Goal: Communication & Community: Answer question/provide support

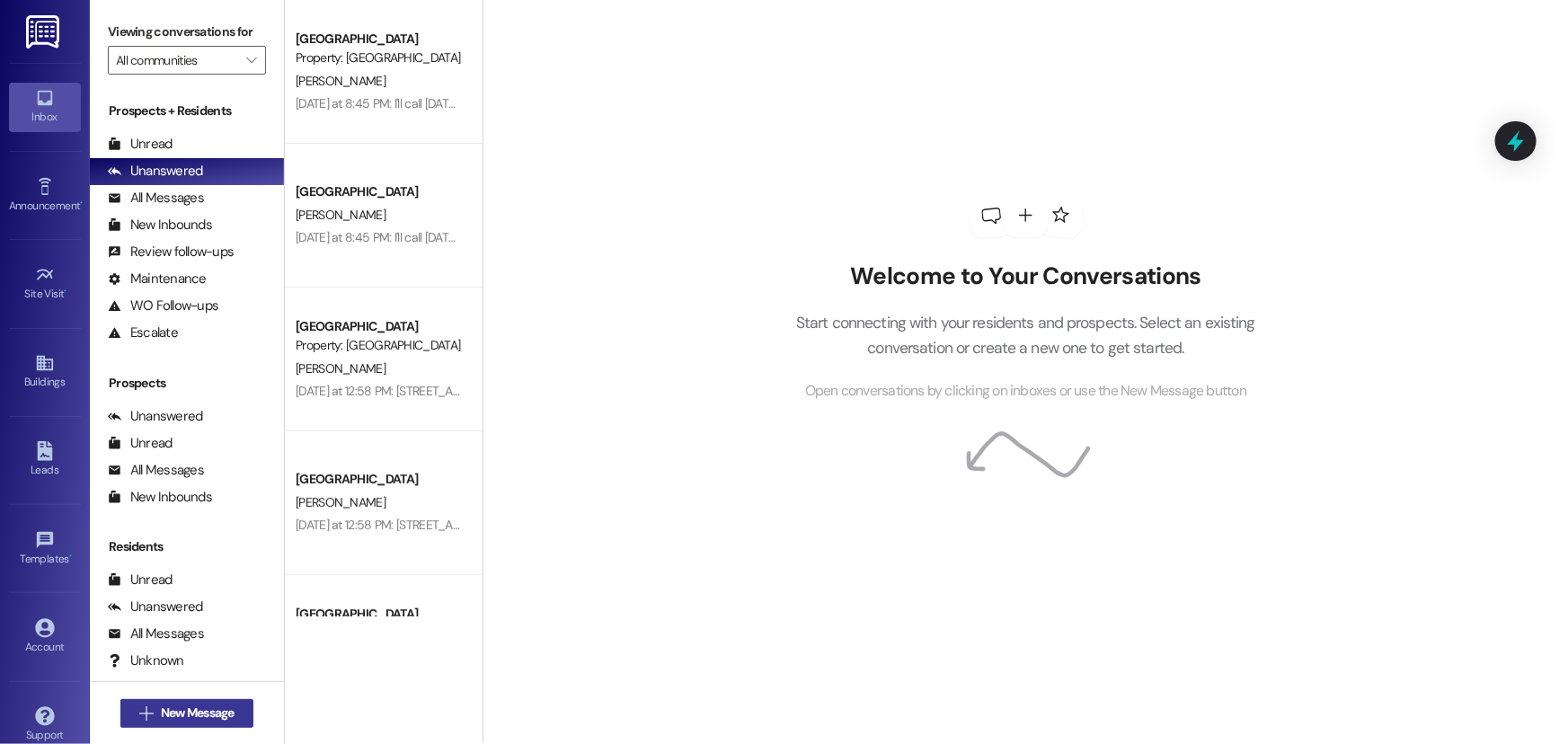
click at [228, 709] on span "New Message" at bounding box center [197, 713] width 74 height 19
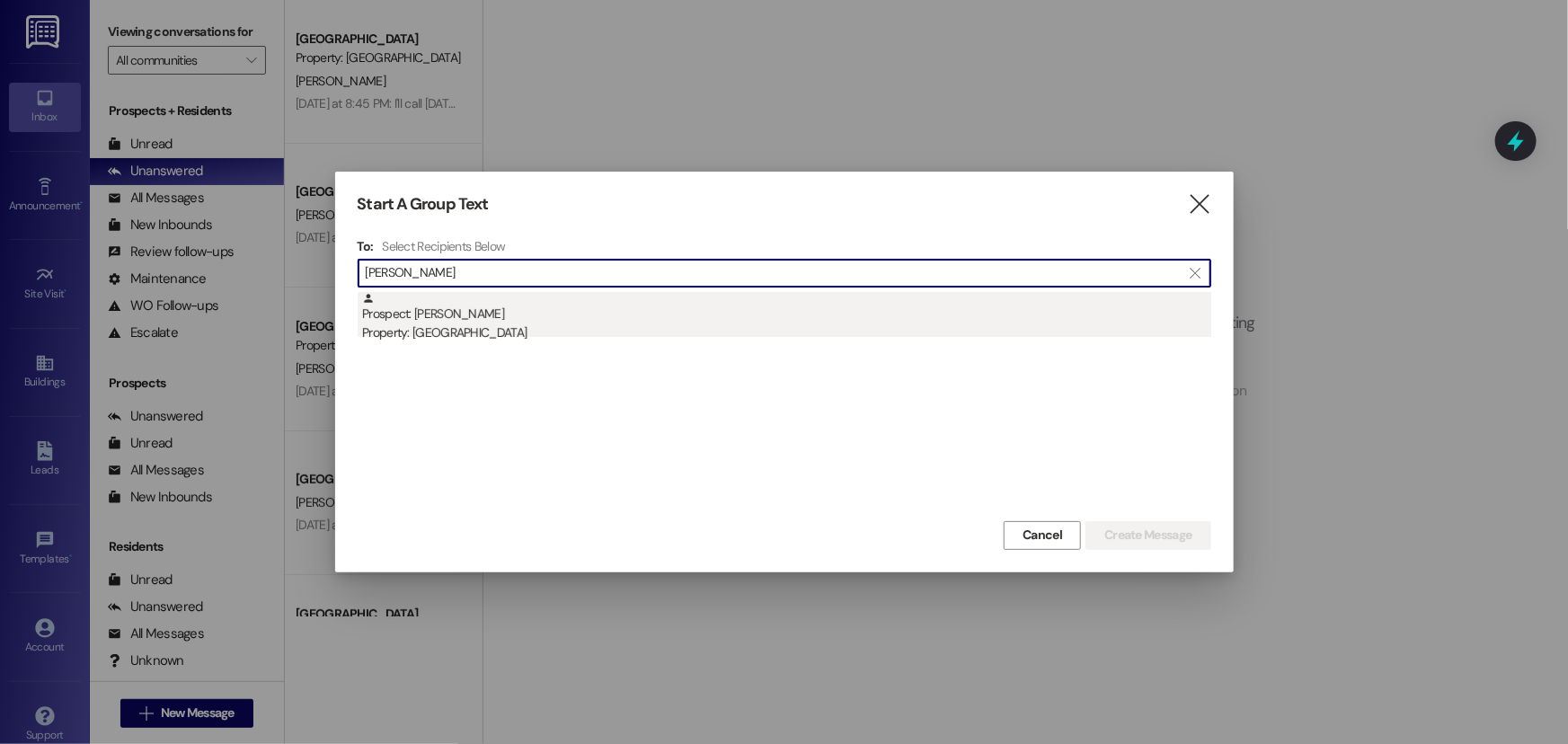
type input "[PERSON_NAME]"
click at [557, 321] on div "Prospect: Harmony [PERSON_NAME] Property: [GEOGRAPHIC_DATA]" at bounding box center [786, 318] width 849 height 51
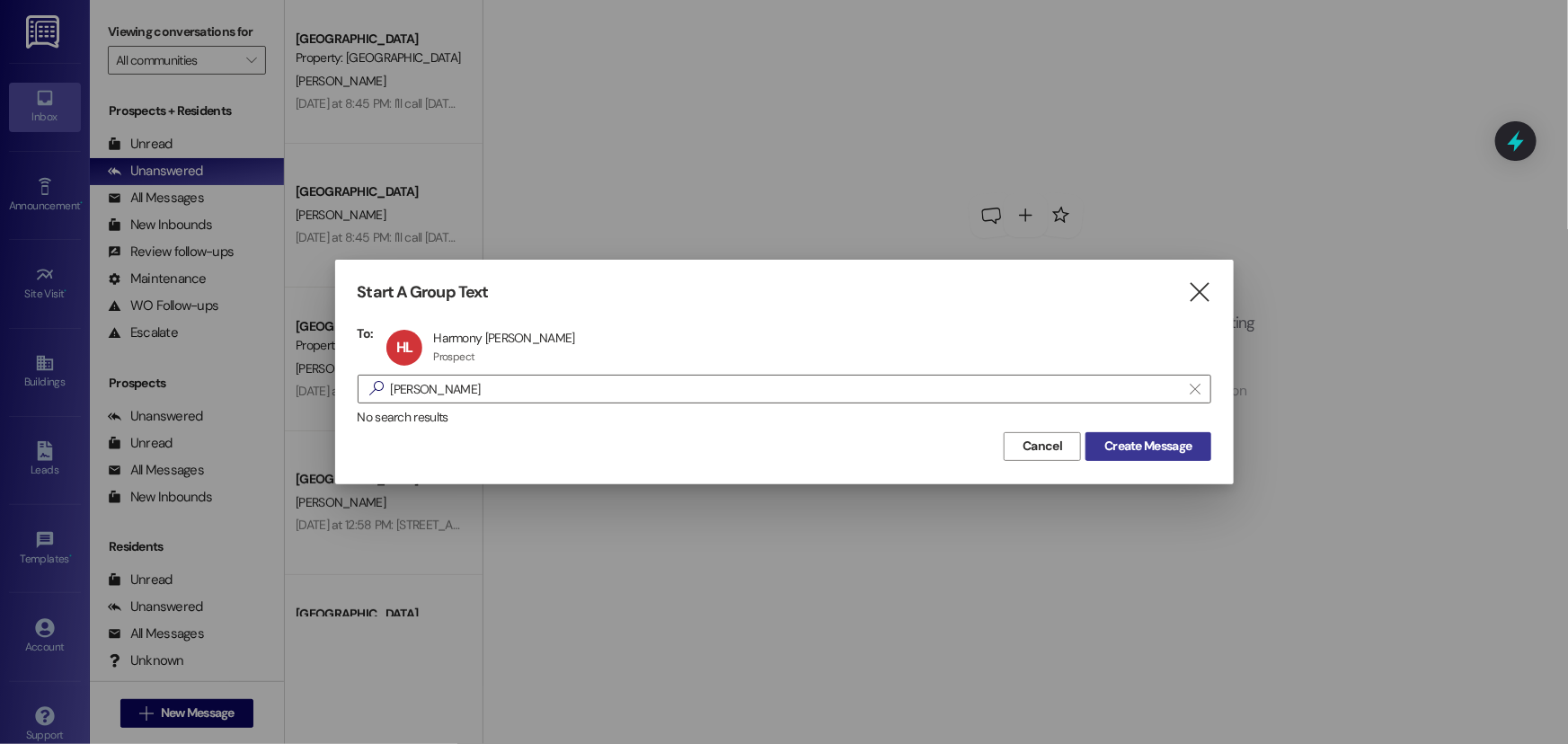
click at [1138, 440] on span "Create Message" at bounding box center [1147, 445] width 87 height 19
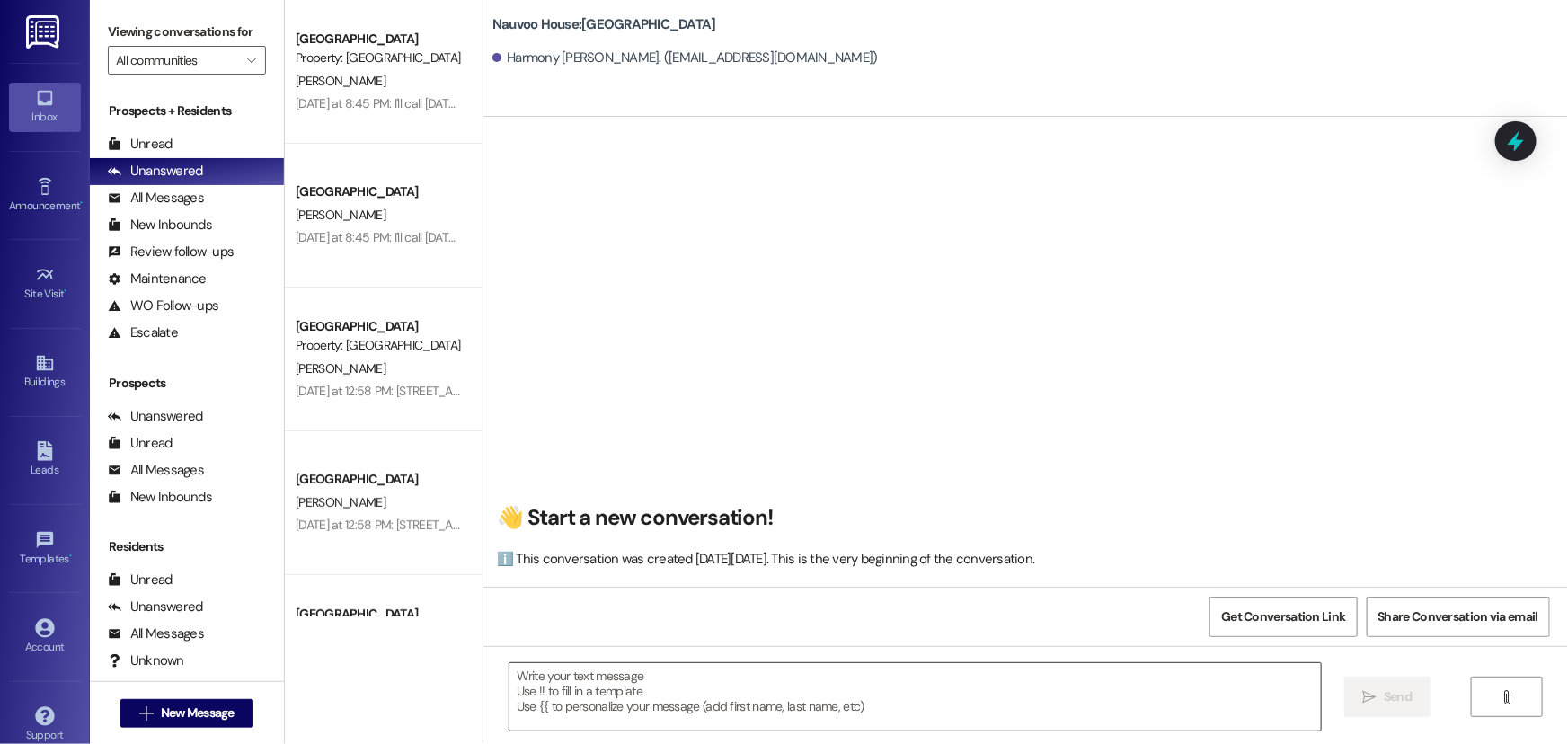
click at [755, 714] on textarea at bounding box center [916, 696] width 812 height 68
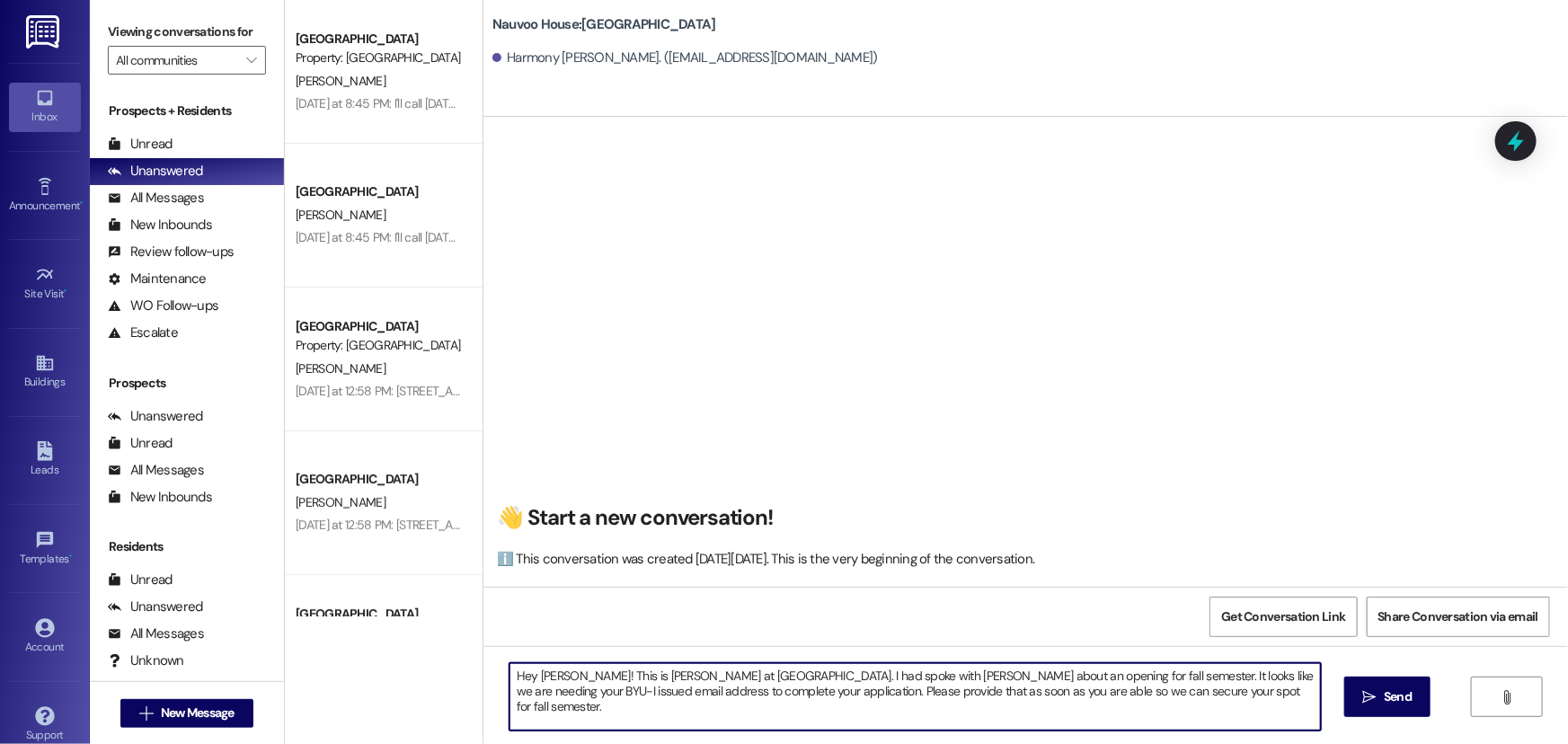
type textarea "Hey [PERSON_NAME]! This is [PERSON_NAME] at [GEOGRAPHIC_DATA]. I had spoke with…"
drag, startPoint x: 878, startPoint y: 678, endPoint x: 1145, endPoint y: 403, distance: 383.3
click at [1145, 403] on div "👋 Start a new conversation! ℹ️ This conversation was created [DATE][DATE]. This…" at bounding box center [1026, 359] width 1085 height 456
drag, startPoint x: 1246, startPoint y: 690, endPoint x: 424, endPoint y: 627, distance: 824.4
click at [424, 627] on div "[GEOGRAPHIC_DATA] Prospect Property: [GEOGRAPHIC_DATA] [PERSON_NAME] [DATE] at …" at bounding box center [927, 372] width 1284 height 744
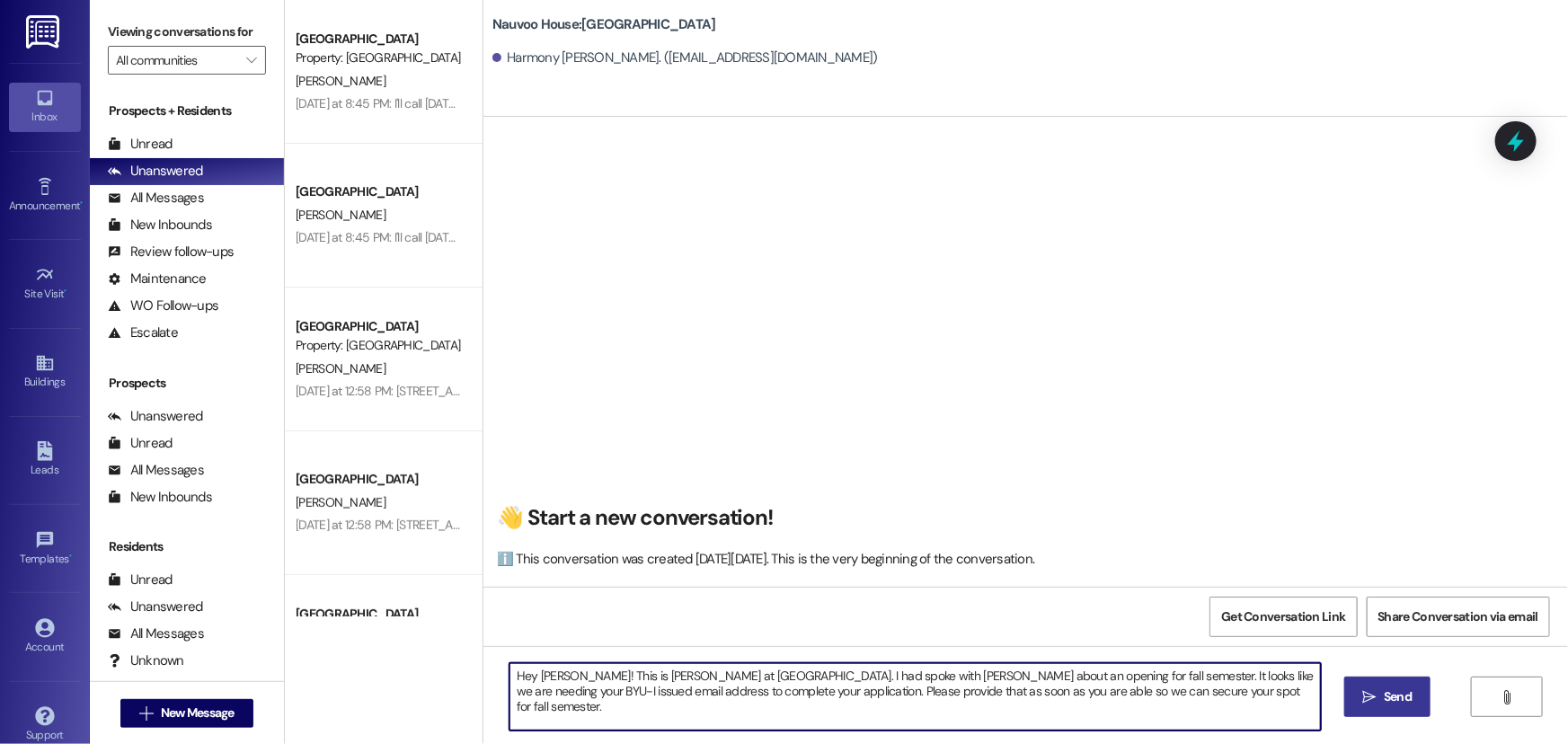
click at [1370, 697] on icon "" at bounding box center [1370, 697] width 14 height 15
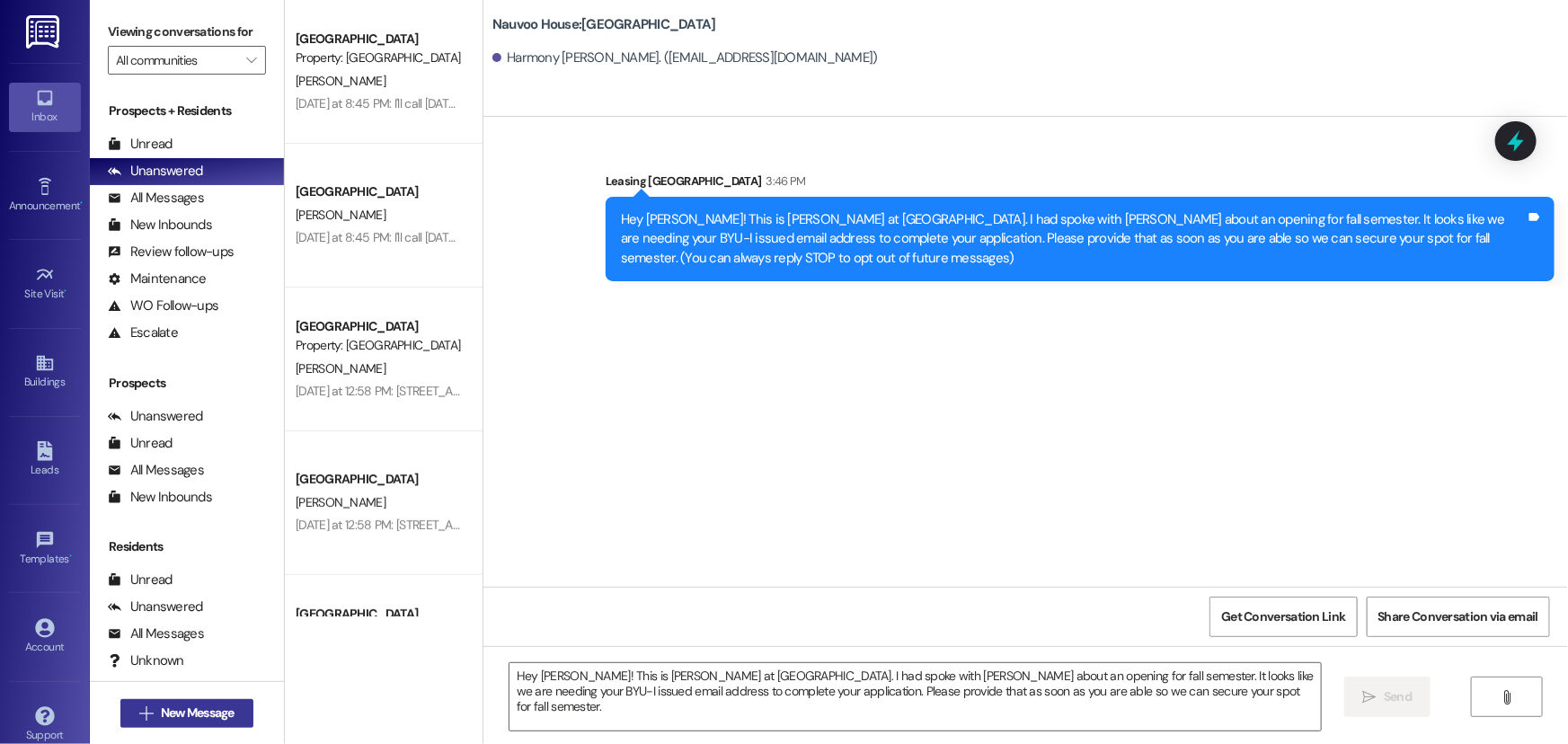
click at [197, 715] on span "New Message" at bounding box center [197, 713] width 74 height 19
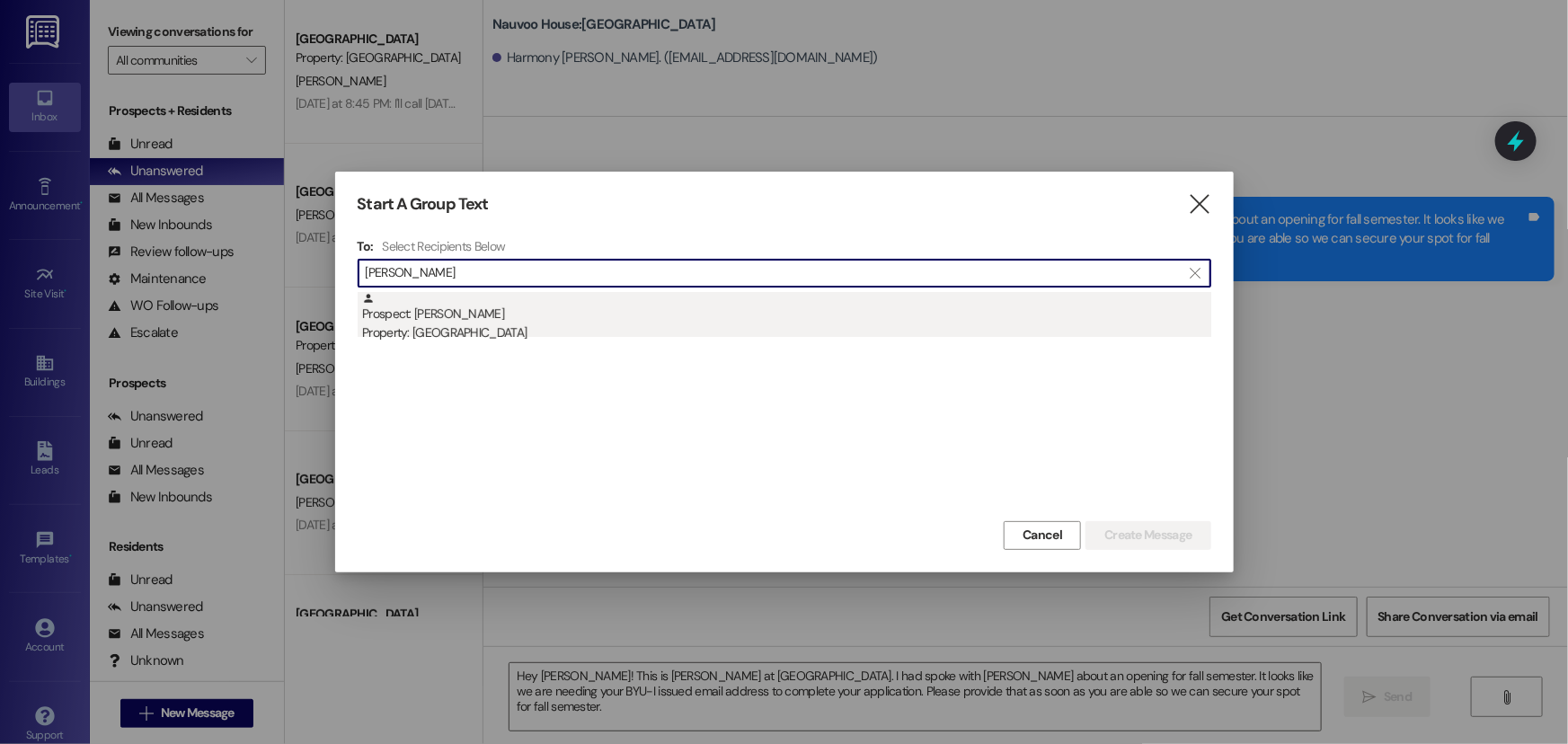
type input "[PERSON_NAME]"
click at [440, 324] on div "Property: [GEOGRAPHIC_DATA]" at bounding box center [786, 332] width 849 height 19
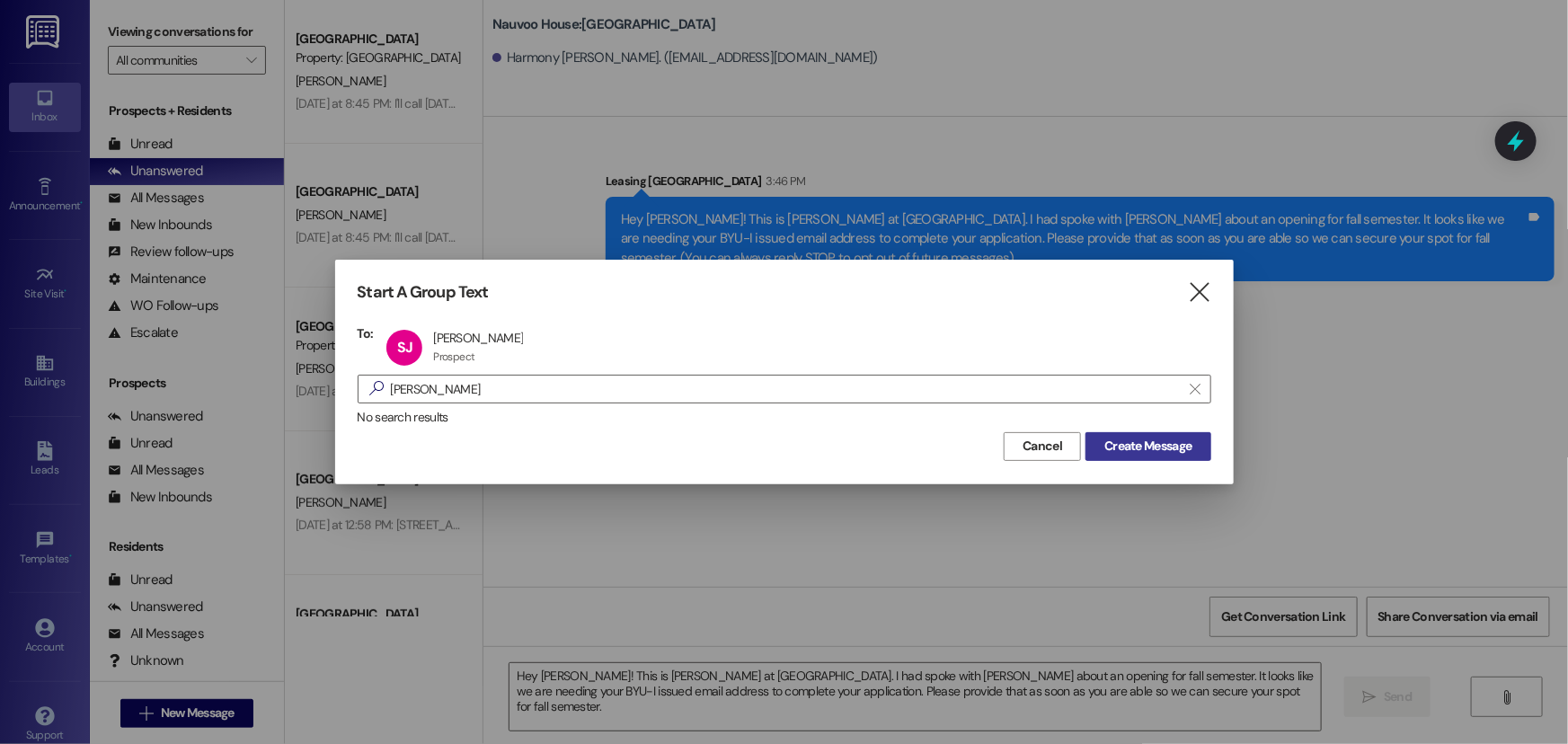
click at [1139, 445] on span "Create Message" at bounding box center [1147, 445] width 87 height 19
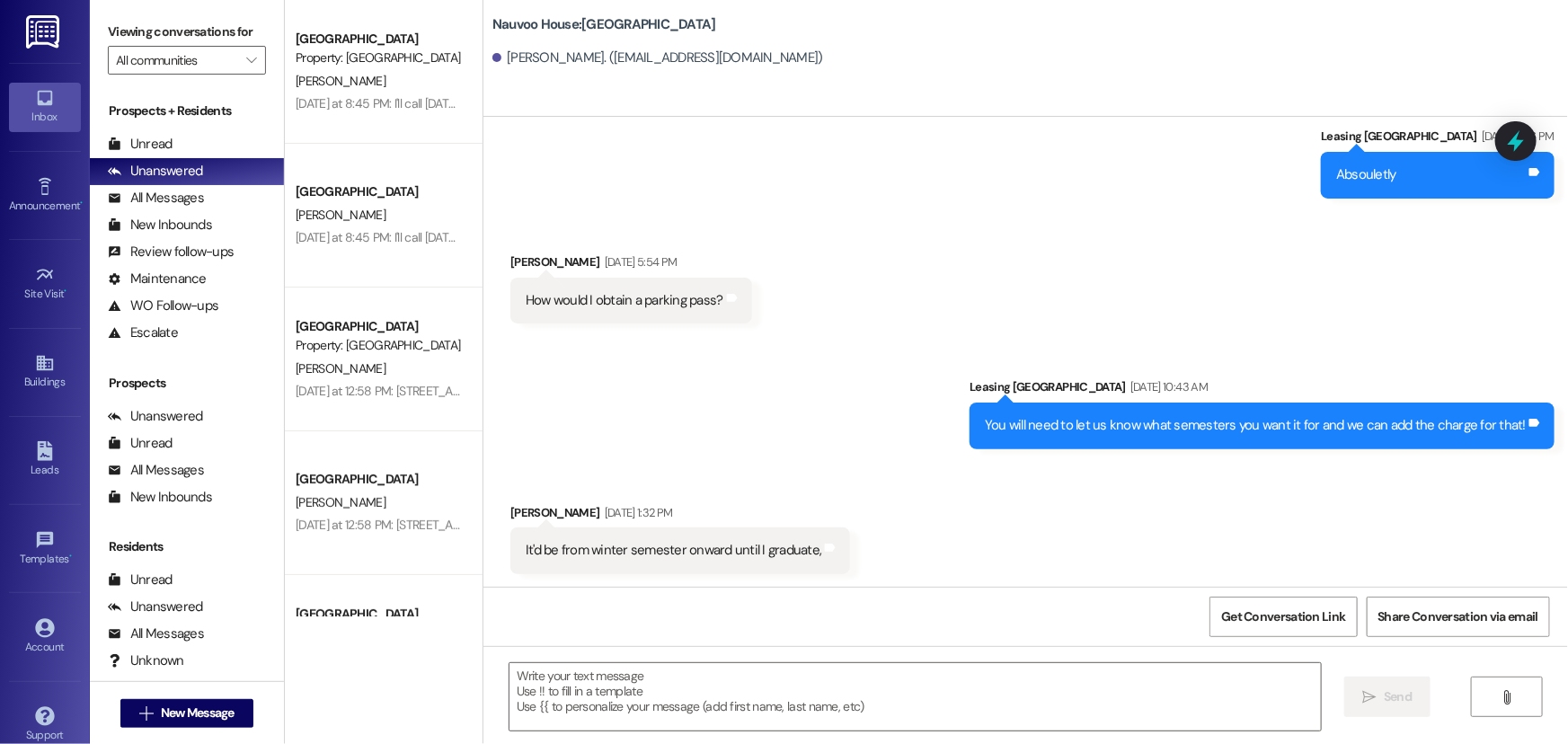
scroll to position [1428, 0]
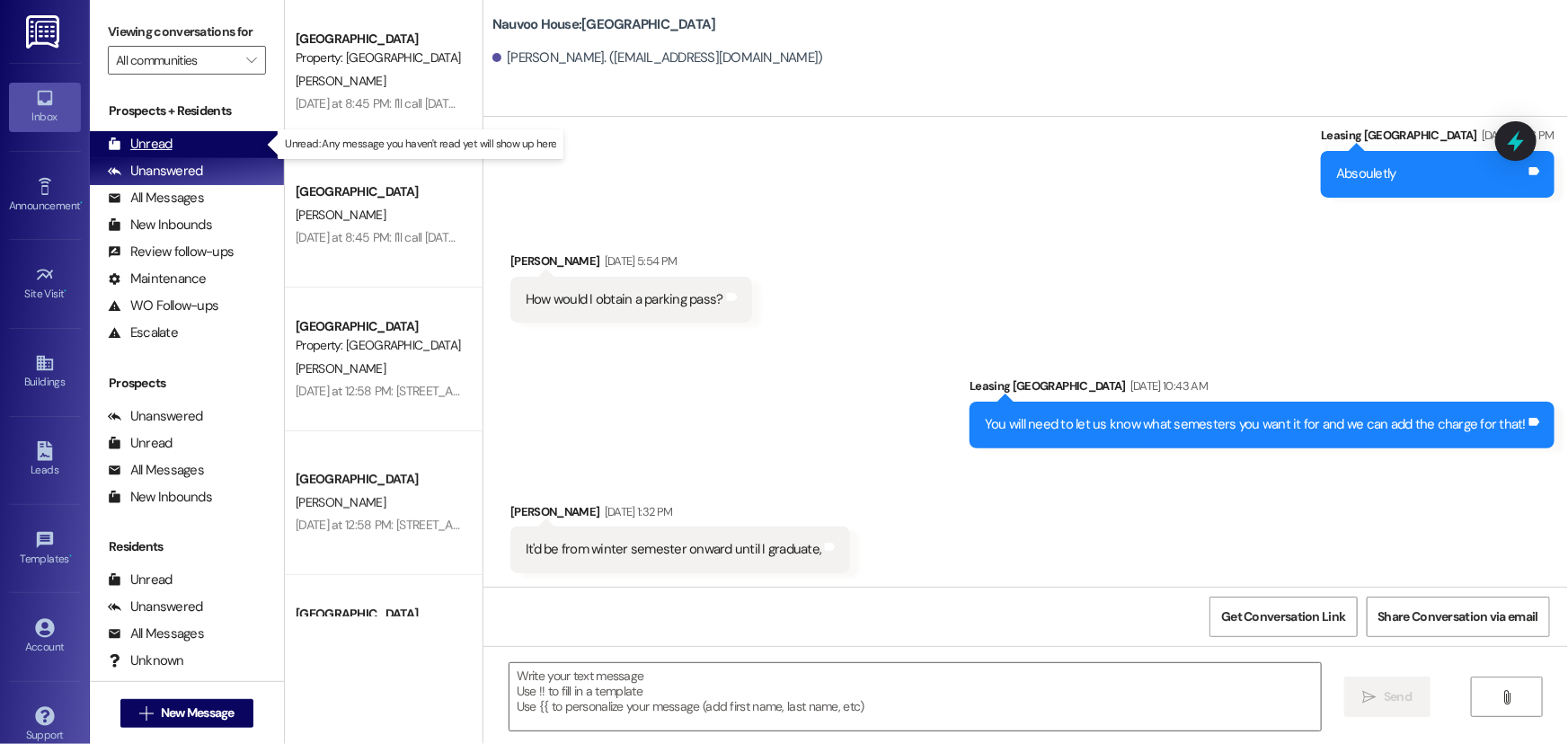
click at [173, 134] on div "Unread (0)" at bounding box center [187, 144] width 194 height 26
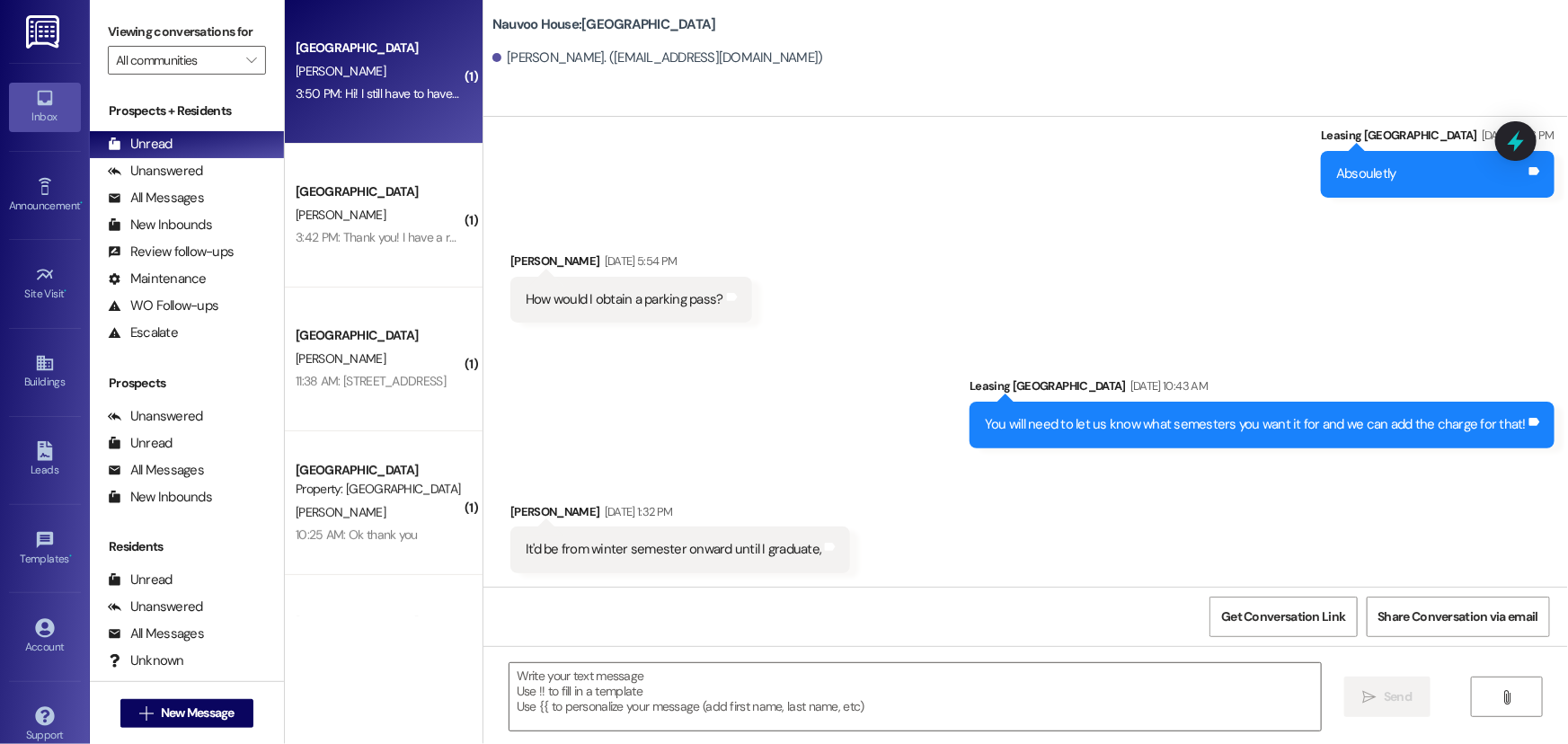
click at [359, 108] on div "Nauvoo House Prospect [PERSON_NAME] 3:50 PM: Hi! I still have to have my meetin…" at bounding box center [384, 72] width 198 height 144
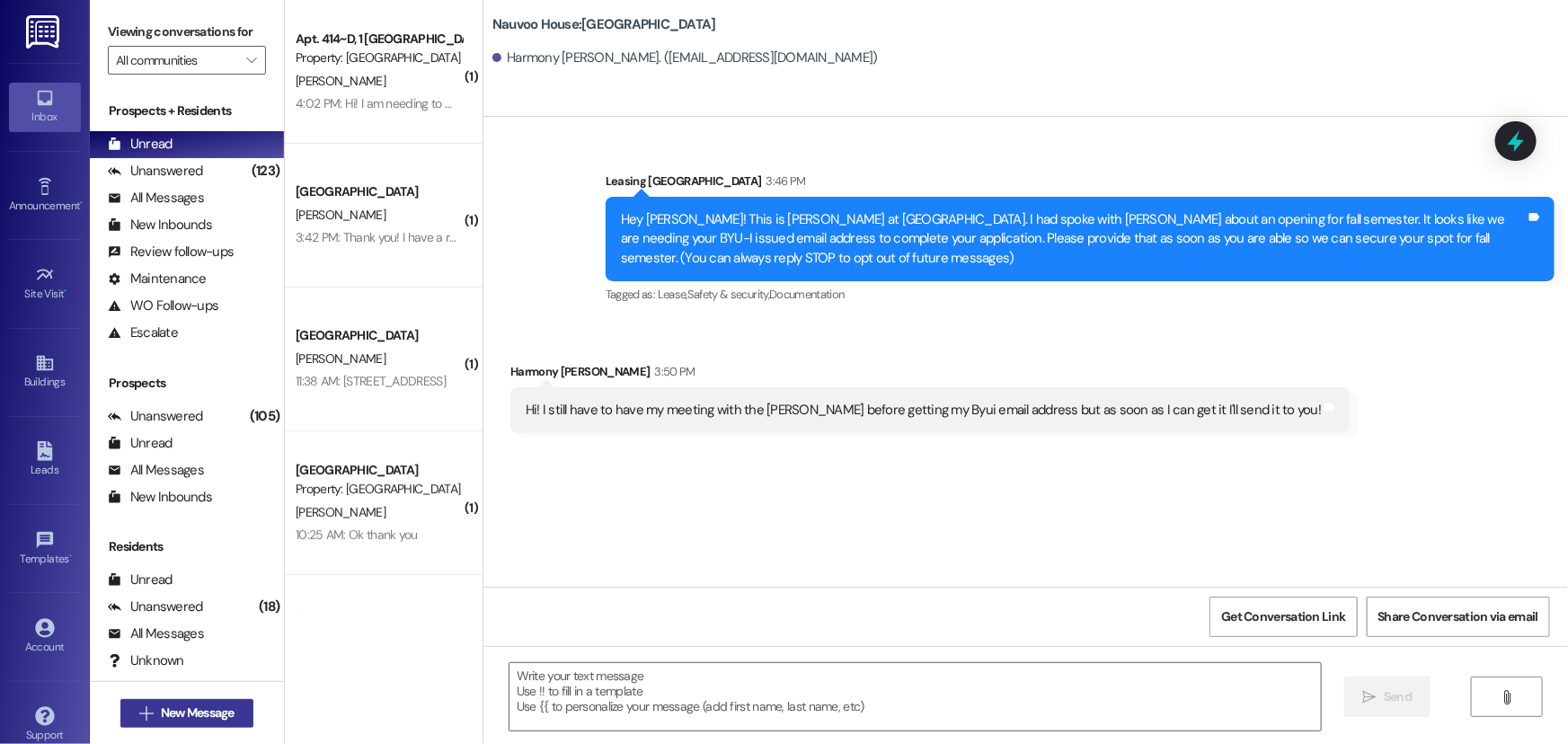
click at [161, 711] on span "New Message" at bounding box center [197, 713] width 74 height 19
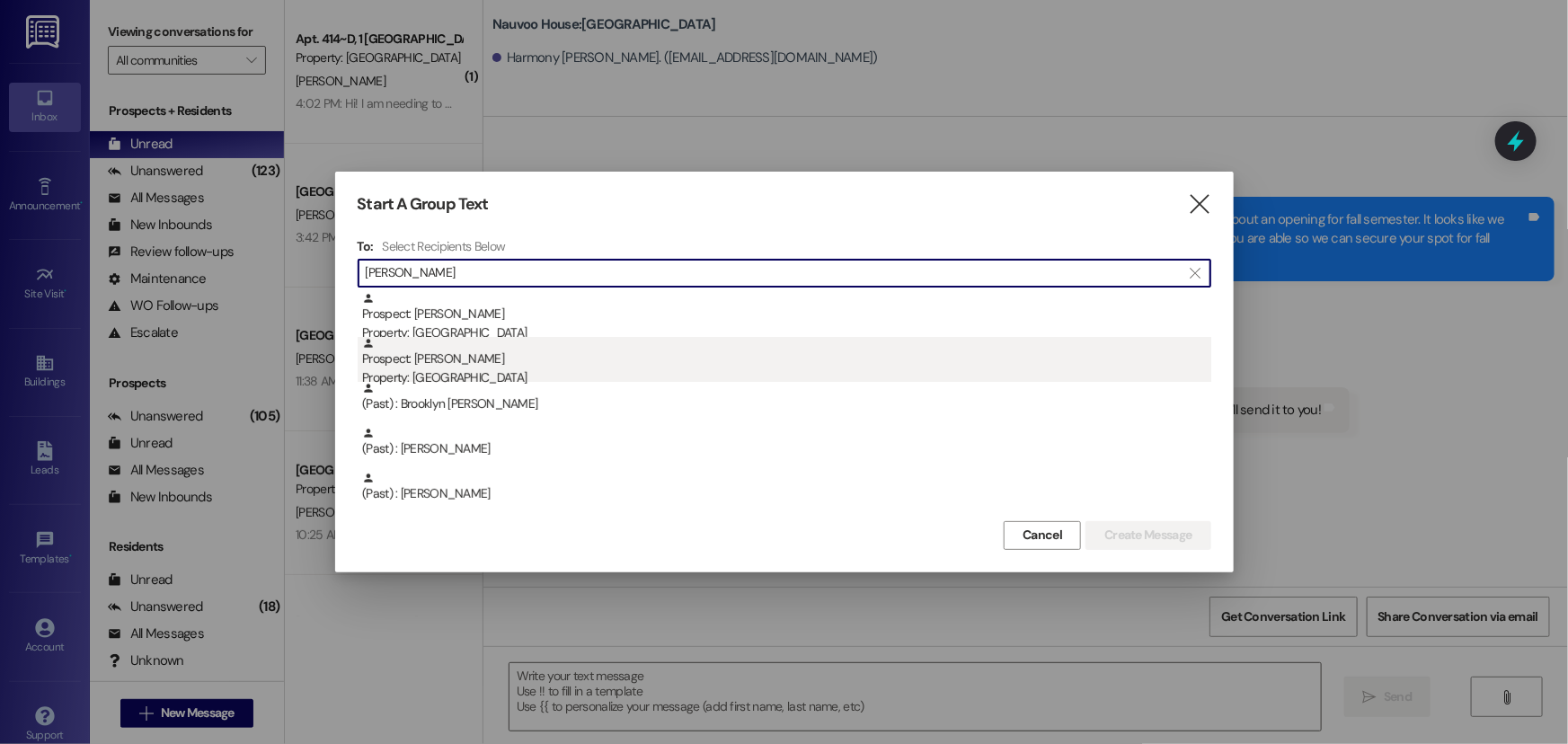
type input "[PERSON_NAME]"
click at [530, 357] on div "Prospect: [PERSON_NAME] Property: [GEOGRAPHIC_DATA]" at bounding box center [786, 363] width 849 height 51
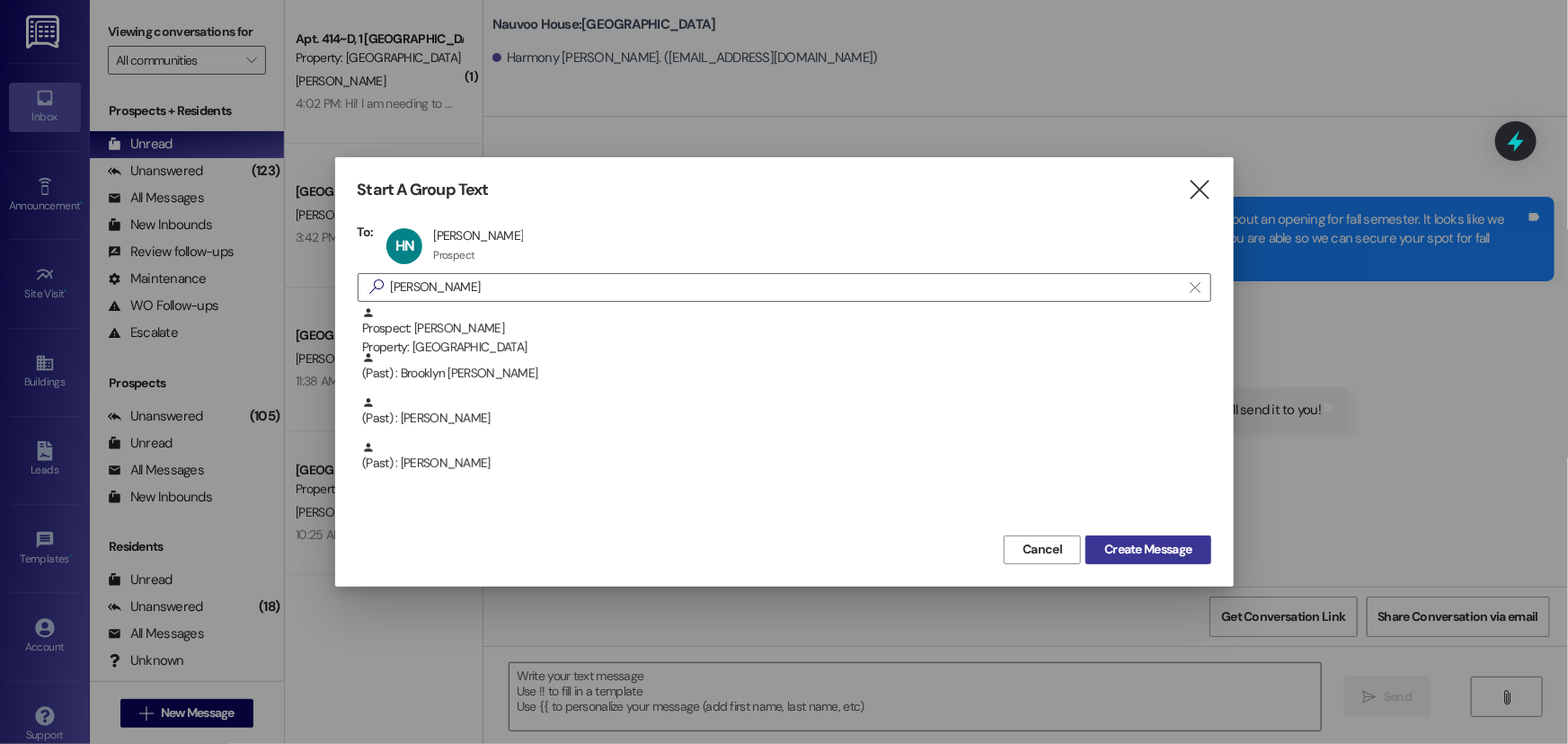
click at [1112, 548] on span "Create Message" at bounding box center [1147, 549] width 87 height 19
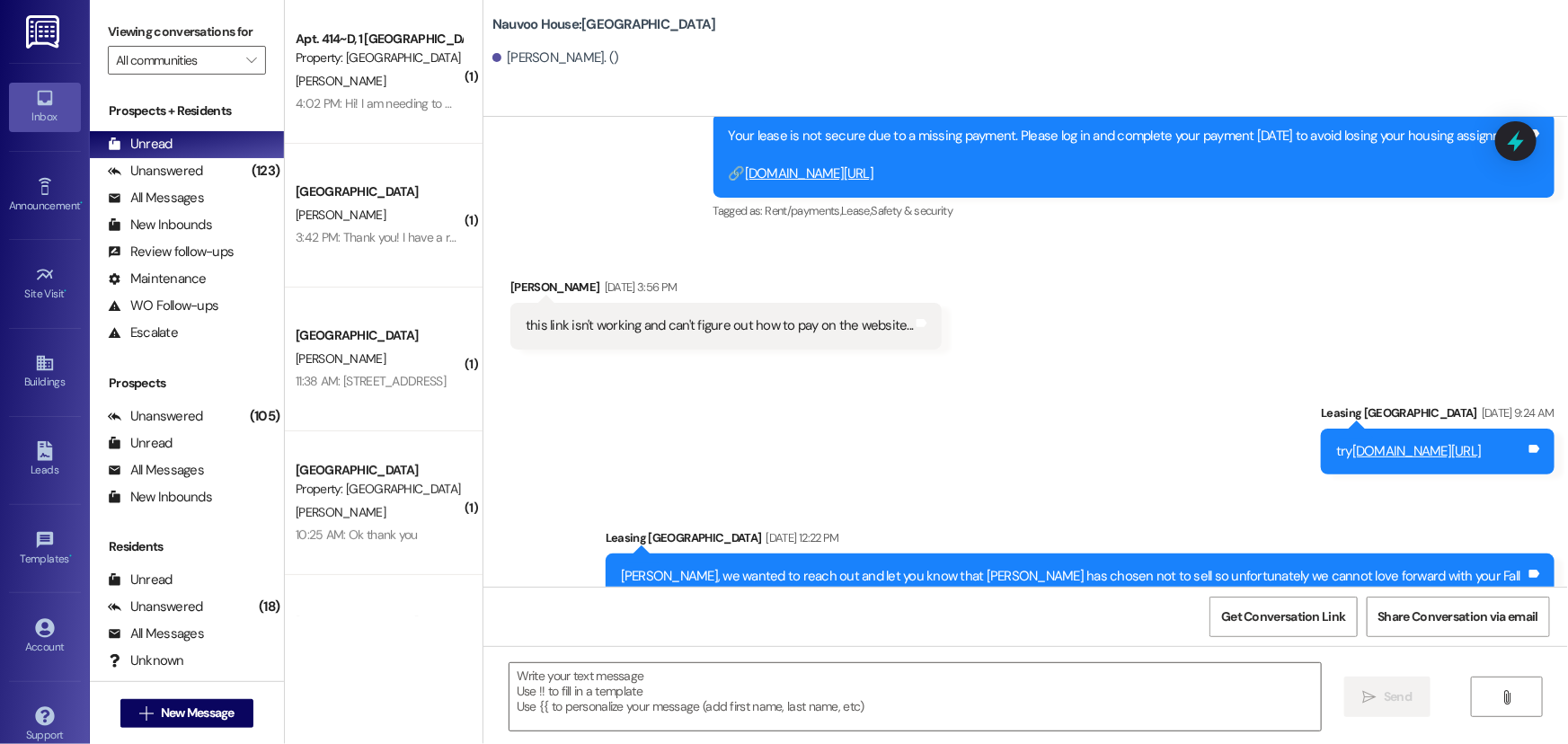
scroll to position [629, 0]
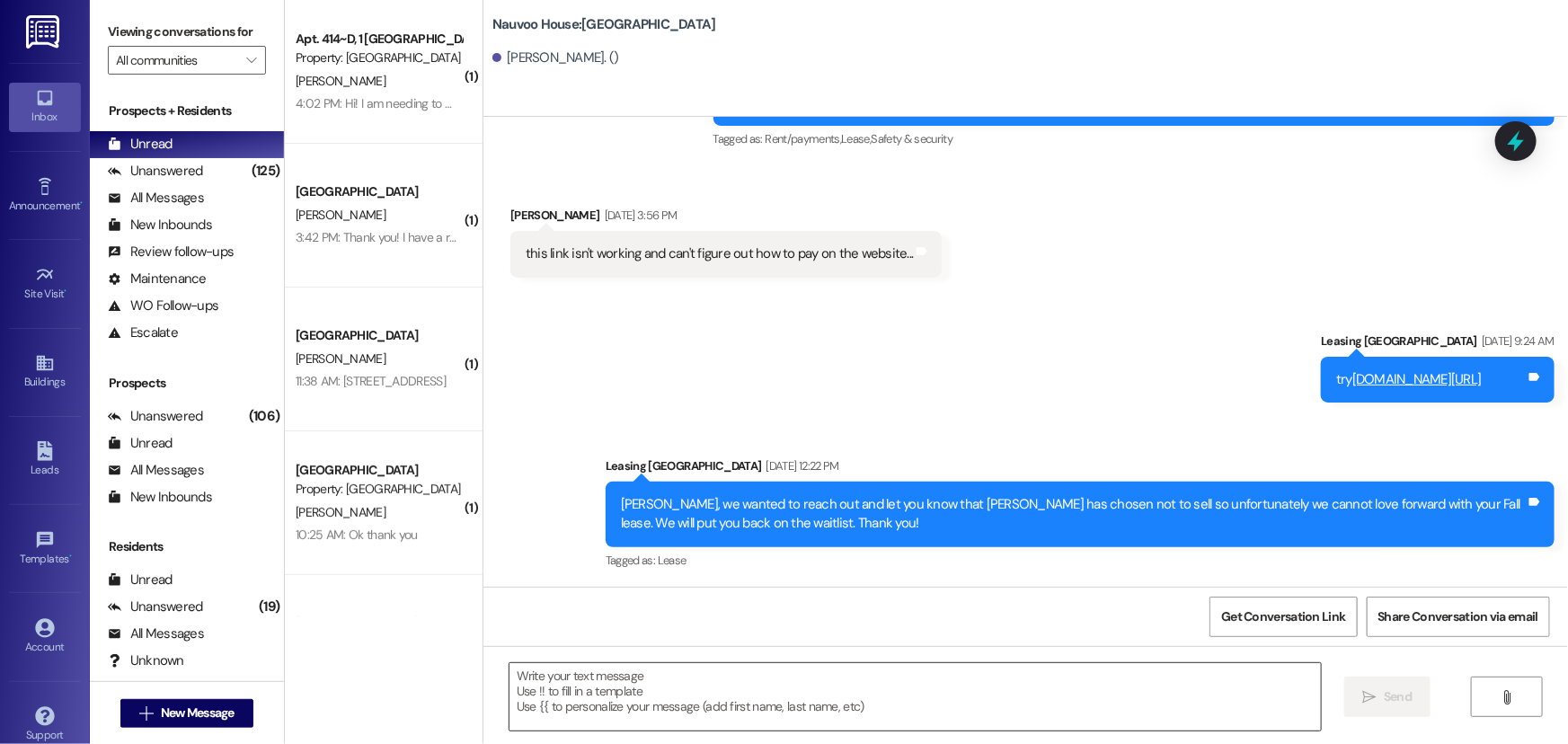
click at [597, 705] on textarea at bounding box center [916, 696] width 812 height 68
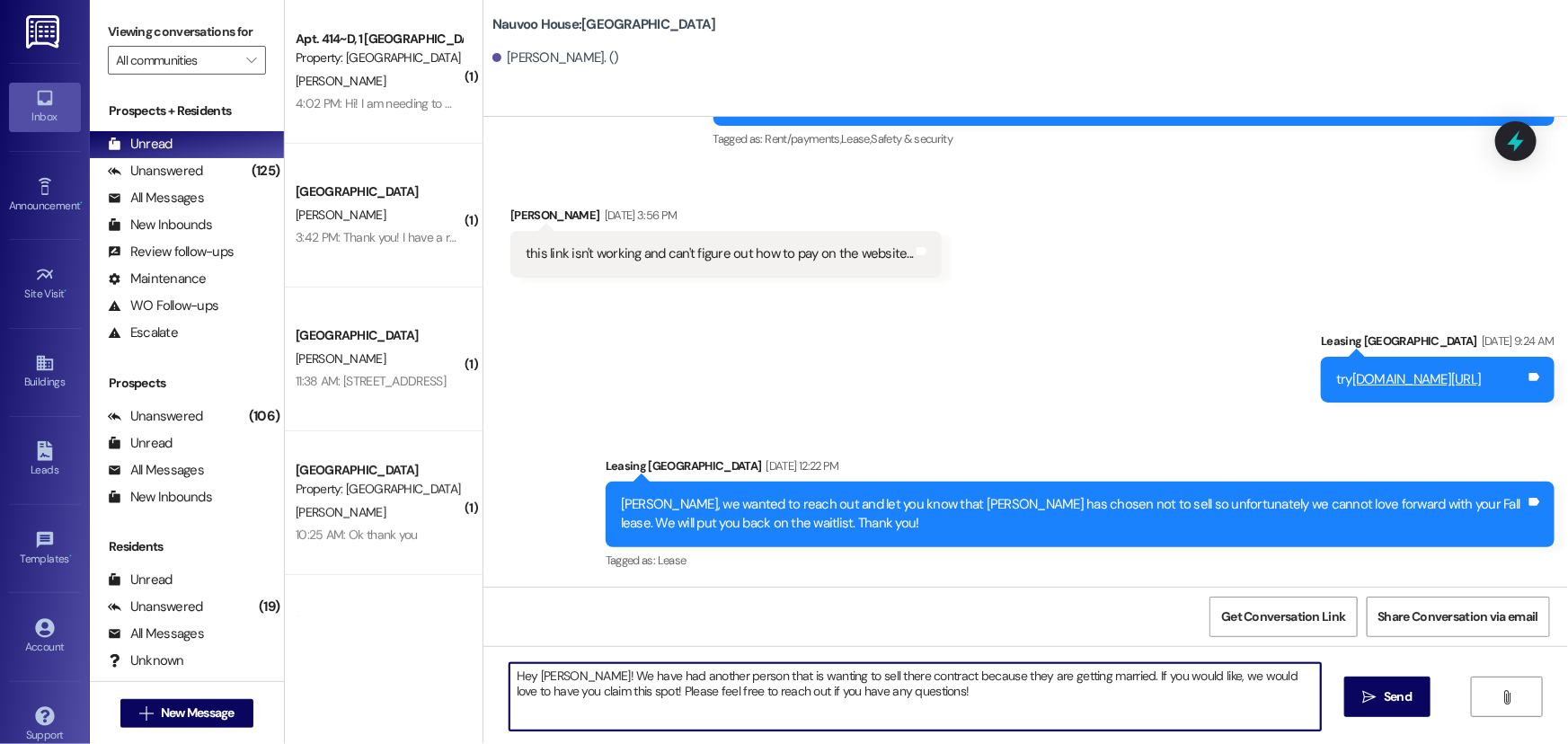
drag, startPoint x: 984, startPoint y: 691, endPoint x: 491, endPoint y: 629, distance: 496.9
click at [491, 629] on div "Sent via SMS Leasing [GEOGRAPHIC_DATA] [DATE] 9:19 AM Good morning, [PERSON_NAM…" at bounding box center [1026, 488] width 1085 height 744
type textarea "Hey [PERSON_NAME]! We have had another person that is wanting to sell there con…"
click at [1414, 677] on button " Send" at bounding box center [1388, 696] width 87 height 40
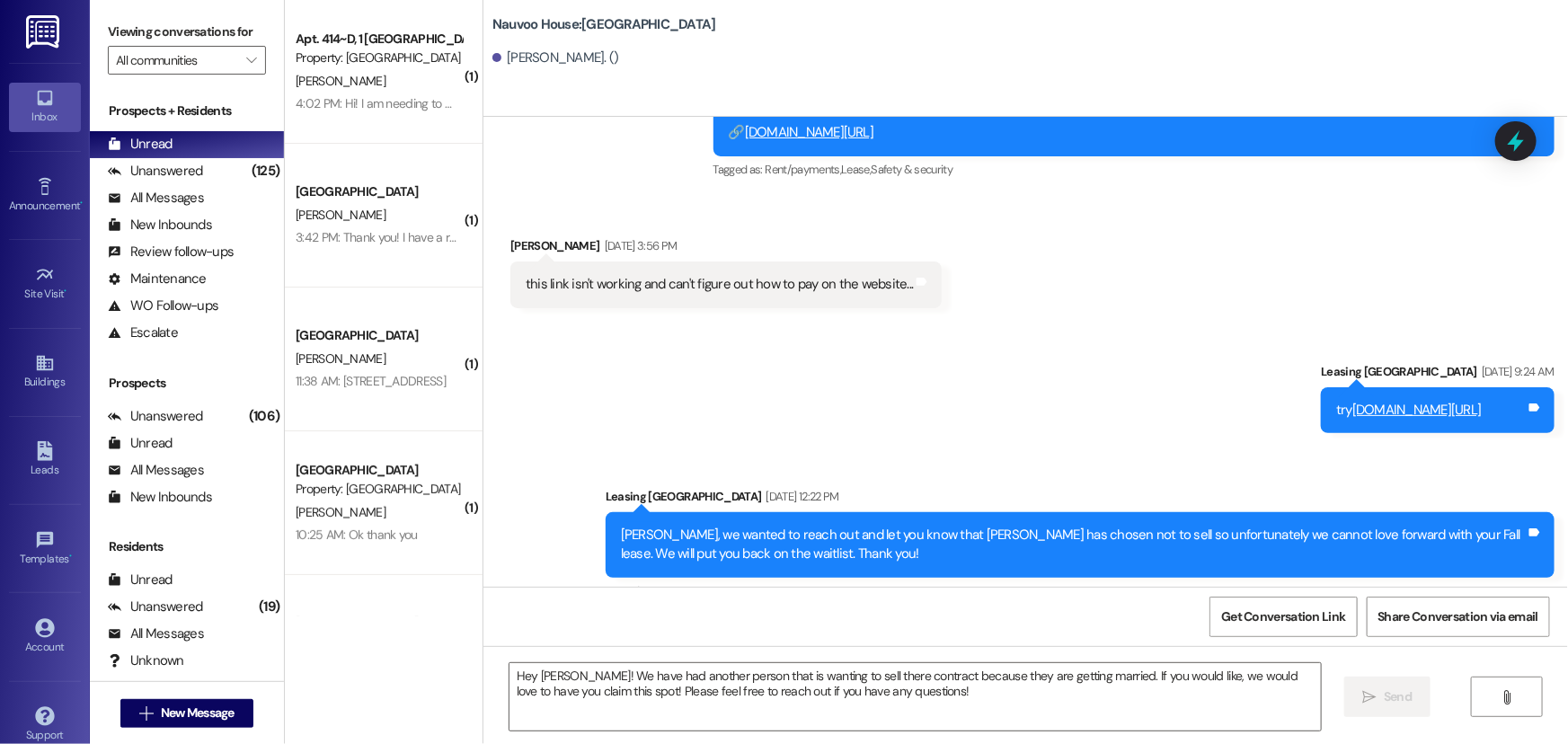
scroll to position [773, 0]
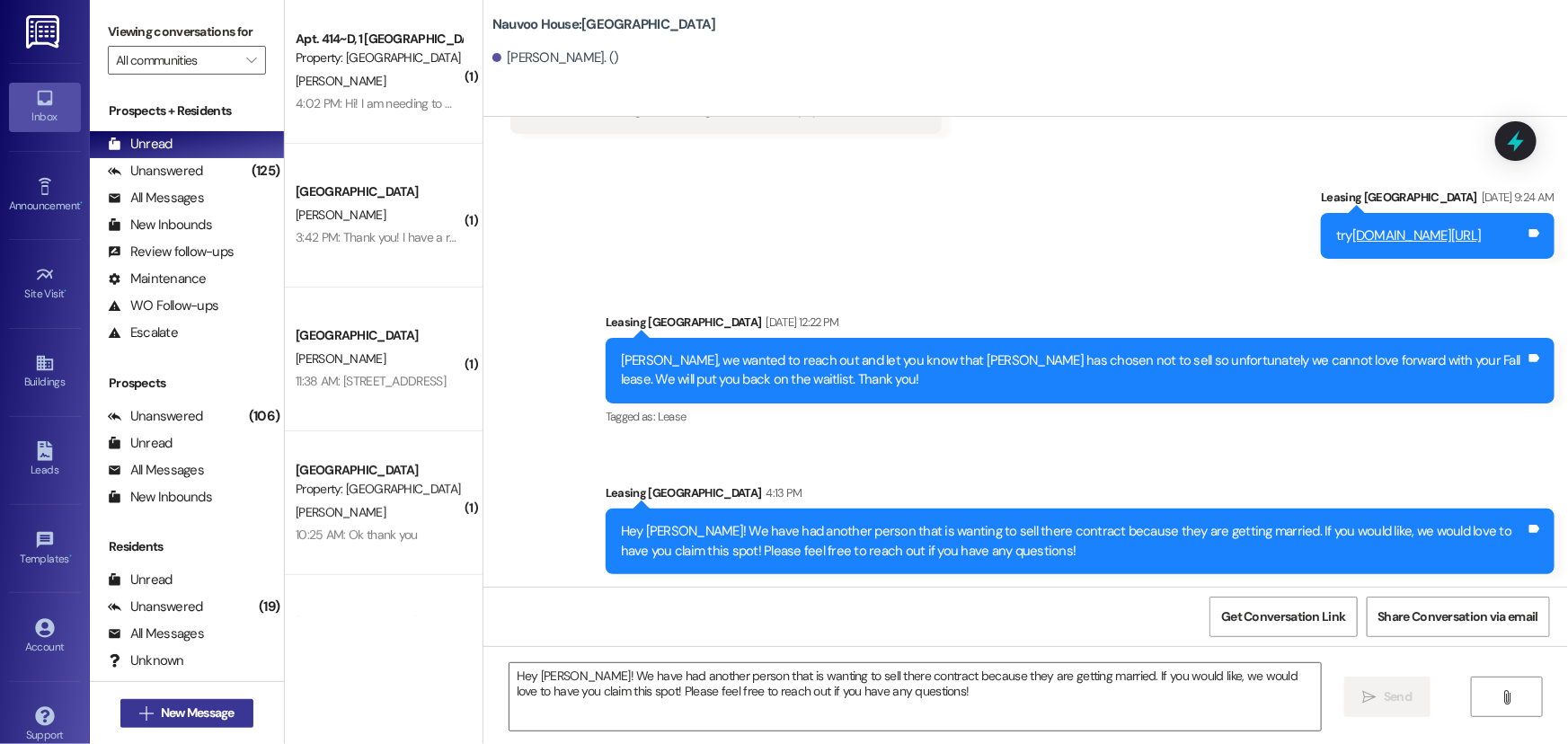
click at [141, 707] on icon "" at bounding box center [146, 713] width 14 height 15
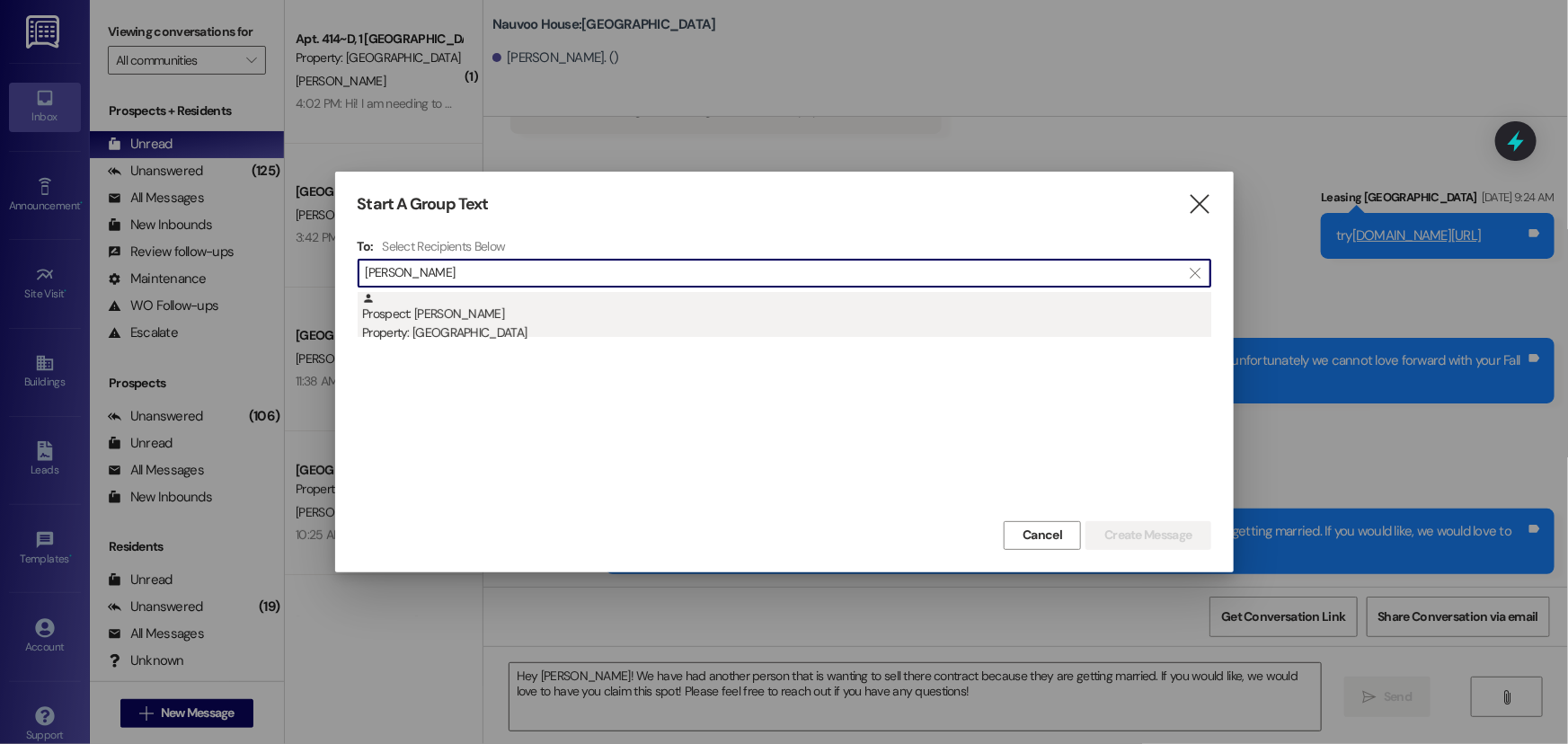
type input "[PERSON_NAME]"
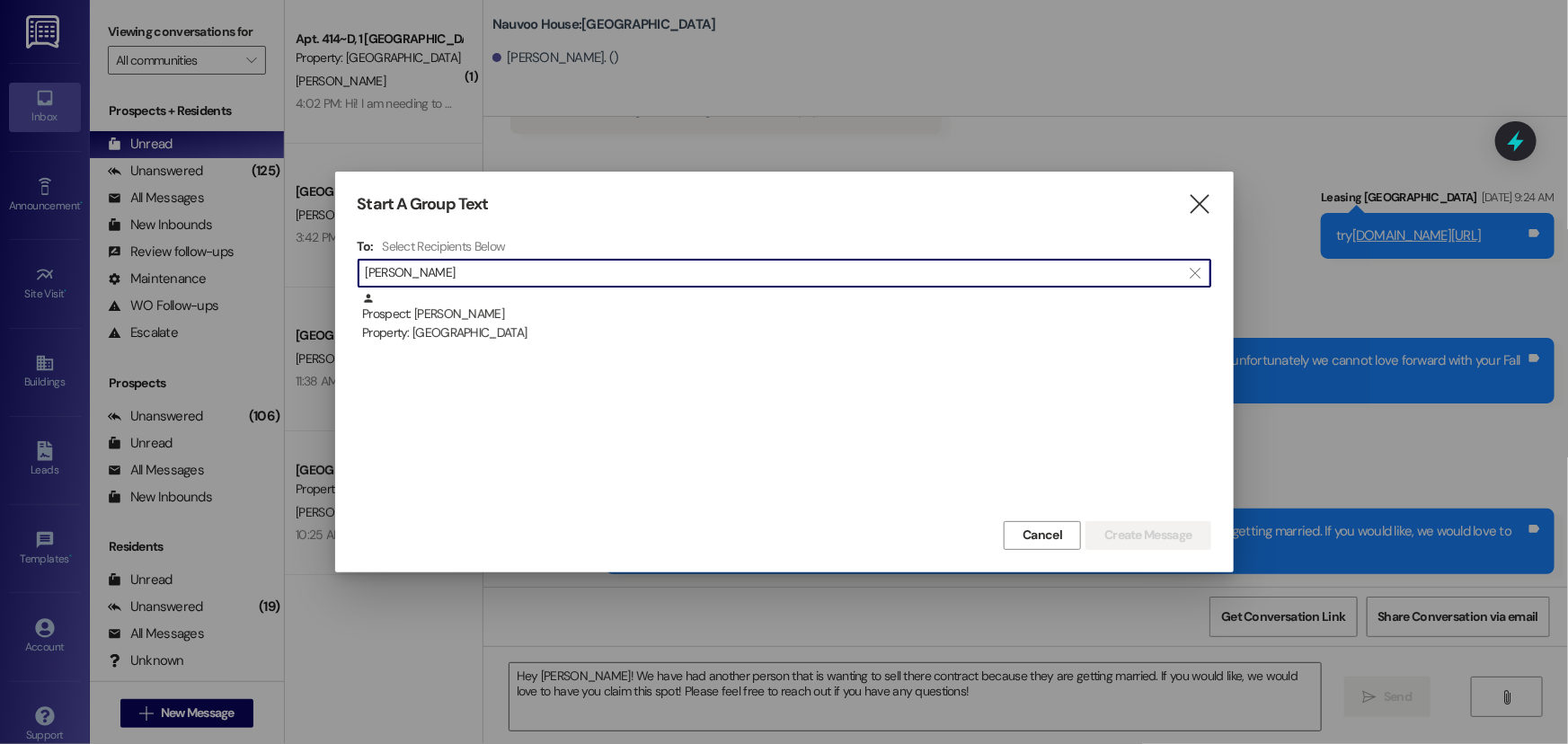
click at [657, 329] on div "Property: [GEOGRAPHIC_DATA]" at bounding box center [786, 332] width 849 height 19
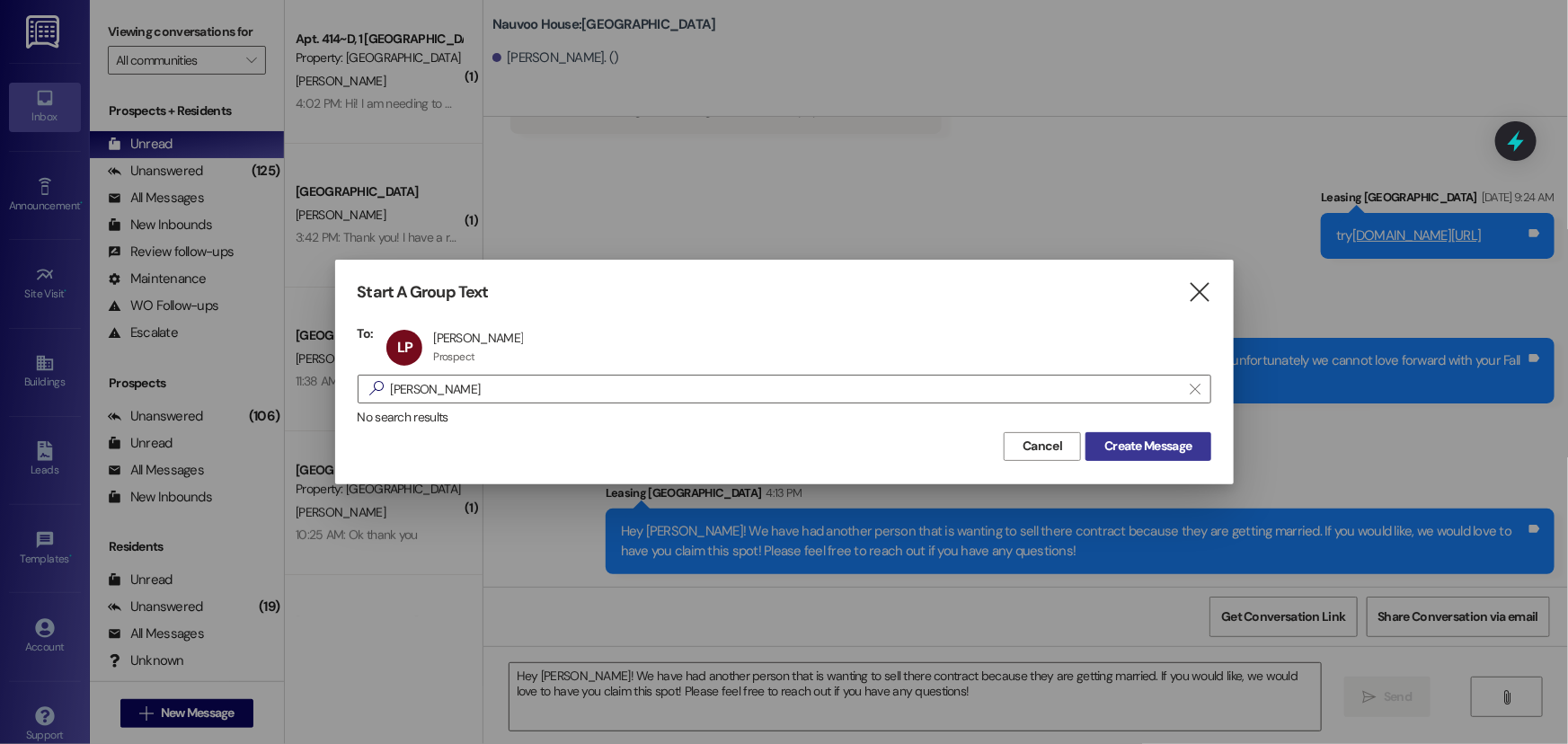
click at [1105, 456] on button "Create Message" at bounding box center [1147, 446] width 125 height 28
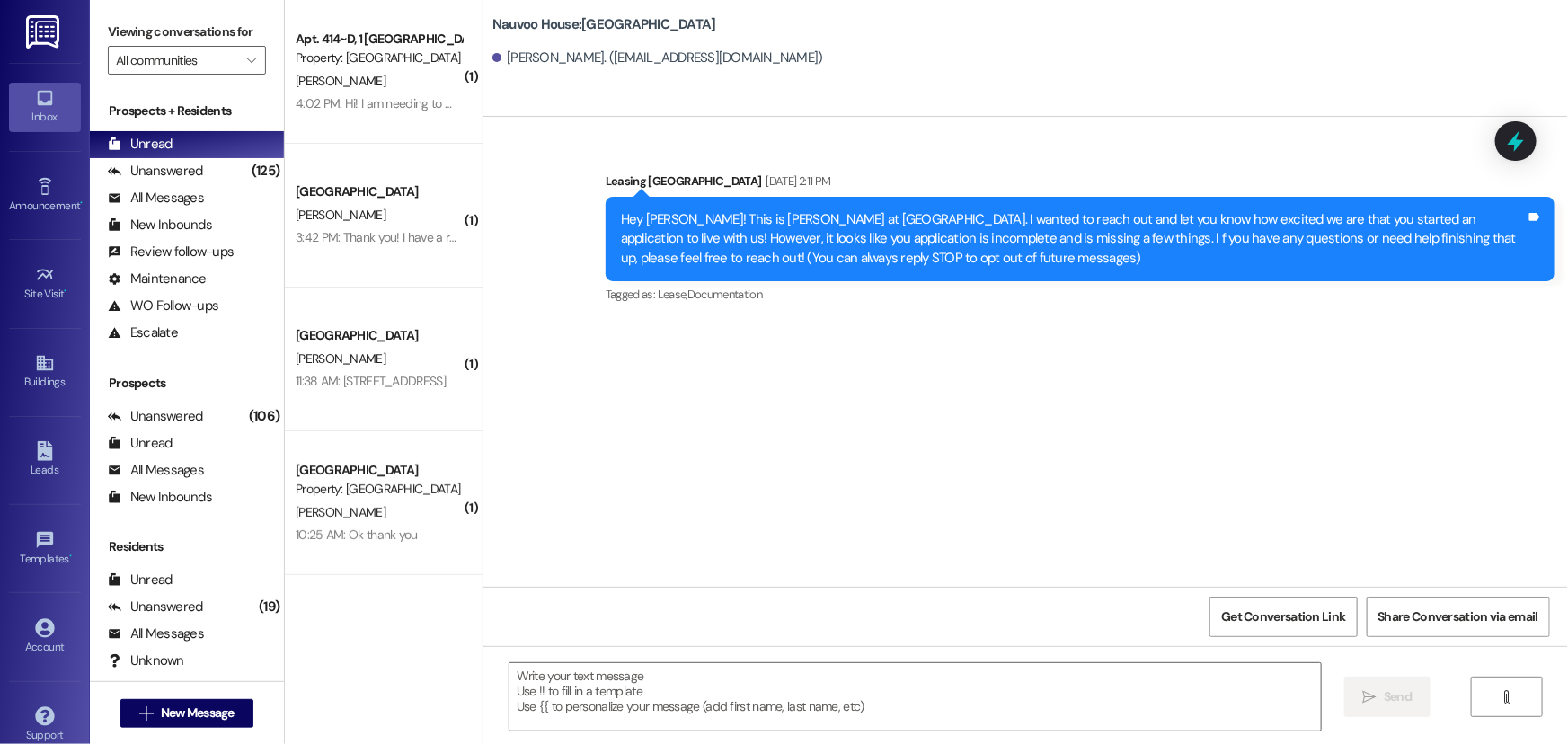
scroll to position [0, 0]
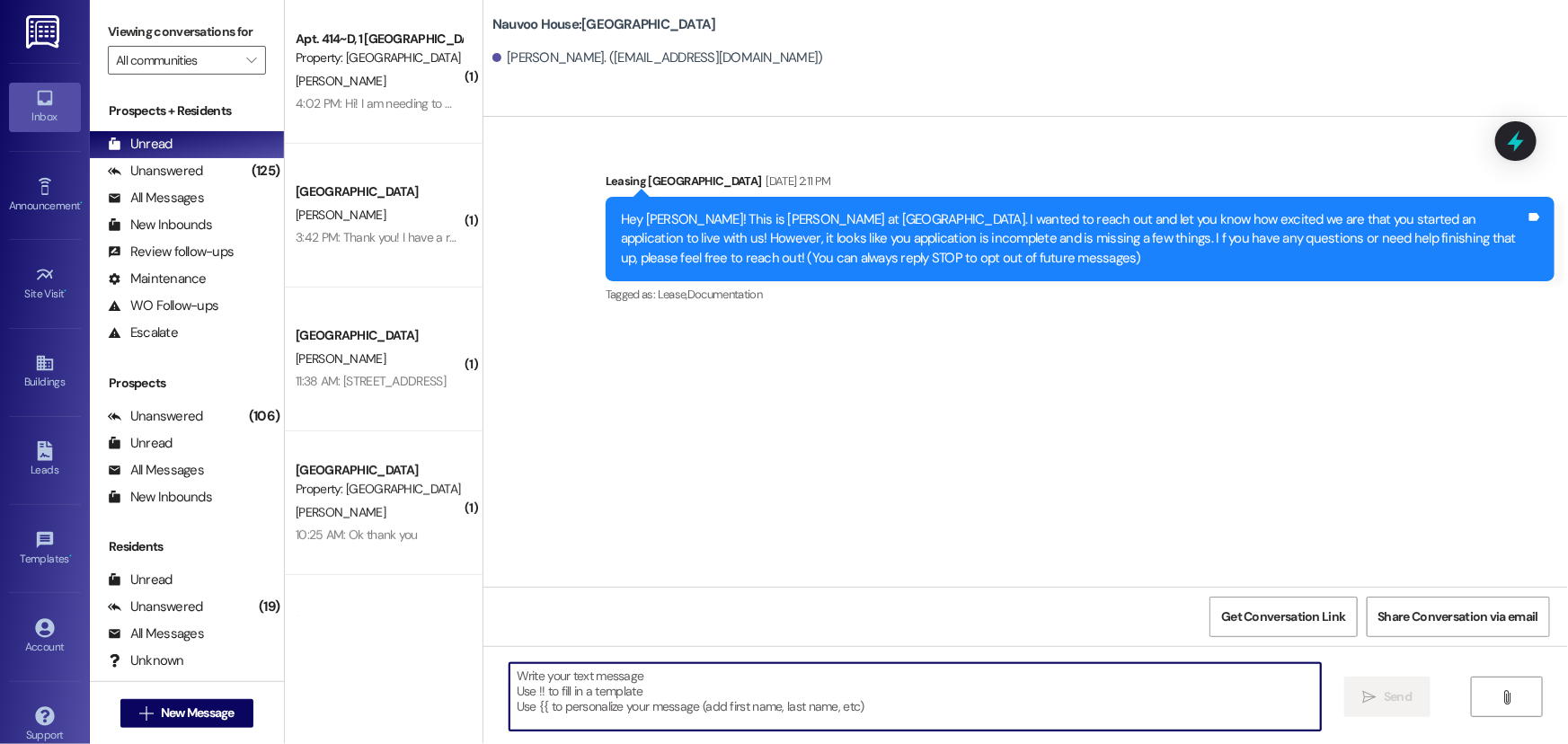
click at [804, 722] on textarea at bounding box center [916, 696] width 812 height 68
